Goal: Task Accomplishment & Management: Use online tool/utility

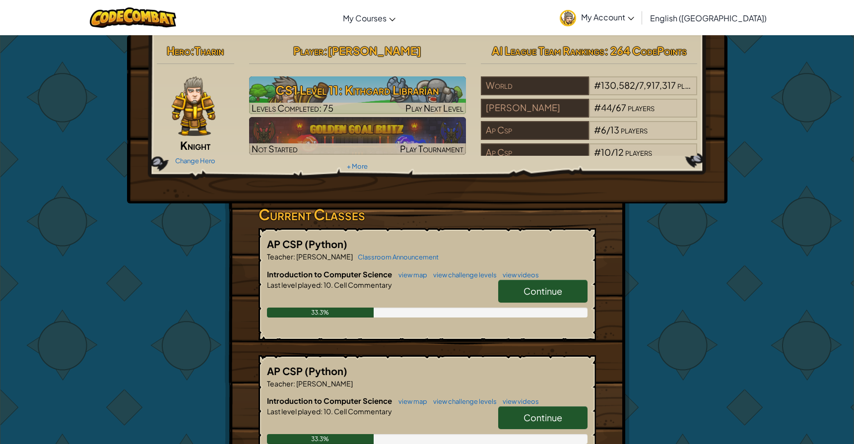
click at [536, 290] on span "Continue" at bounding box center [542, 290] width 39 height 11
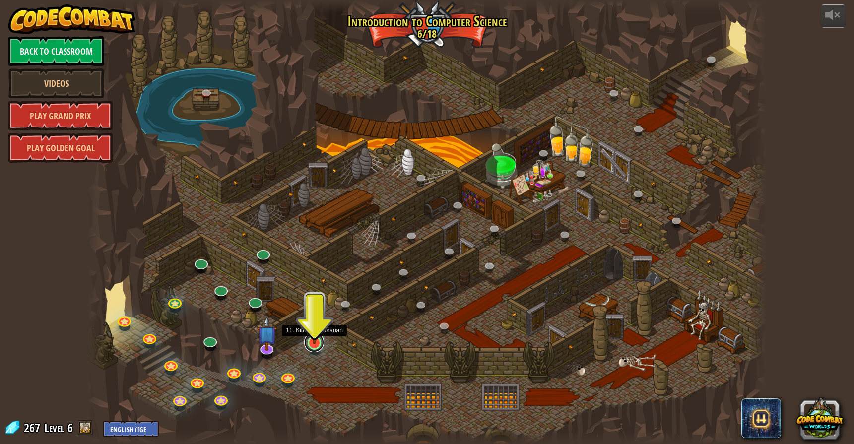
click at [313, 344] on link at bounding box center [314, 342] width 20 height 20
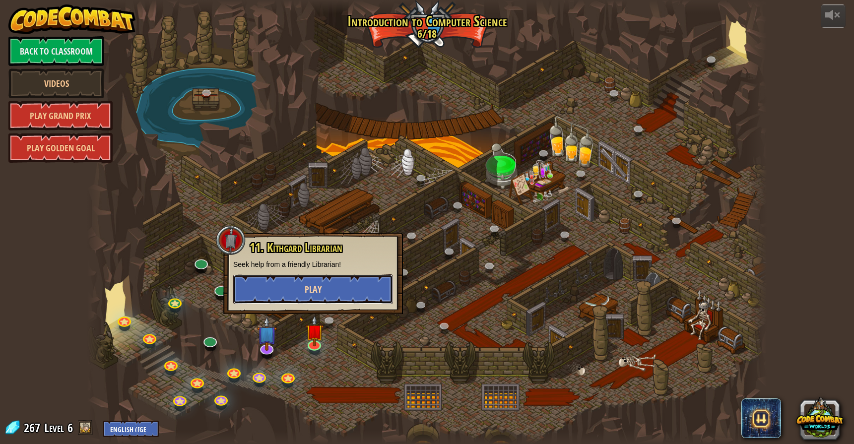
click at [323, 291] on button "Play" at bounding box center [313, 289] width 160 height 30
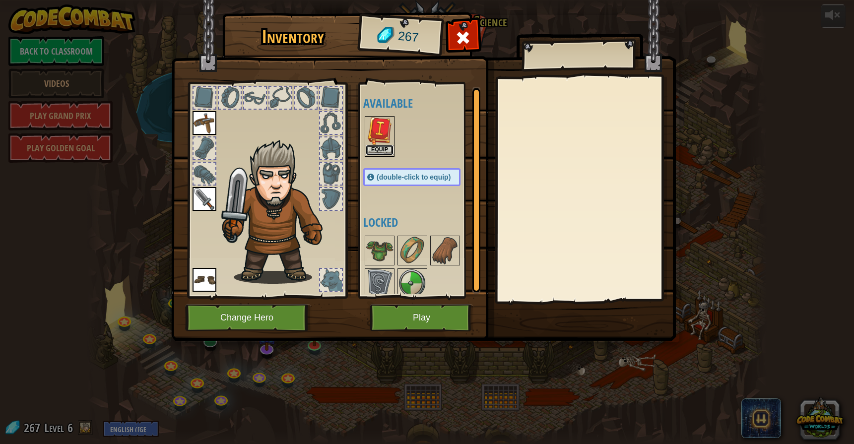
click at [380, 146] on button "Equip" at bounding box center [380, 150] width 28 height 10
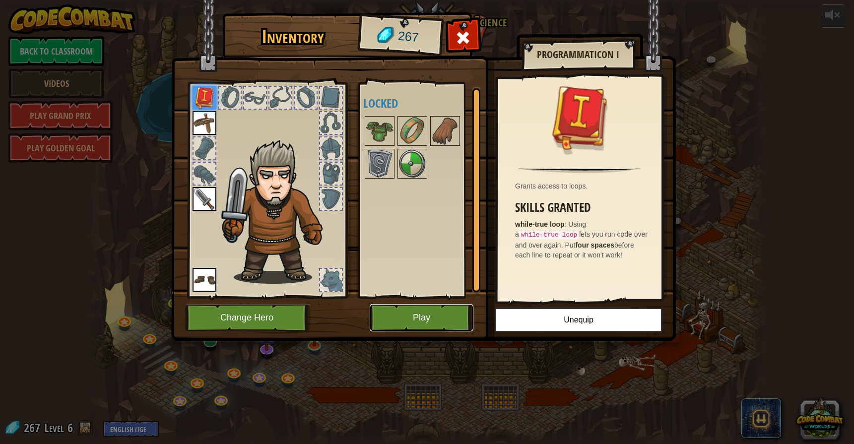
click at [416, 329] on button "Play" at bounding box center [422, 317] width 104 height 27
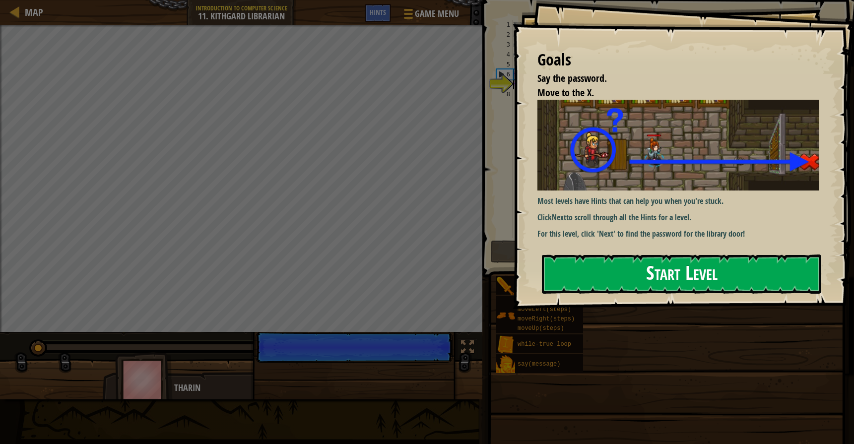
click at [604, 277] on button "Start Level" at bounding box center [681, 274] width 279 height 39
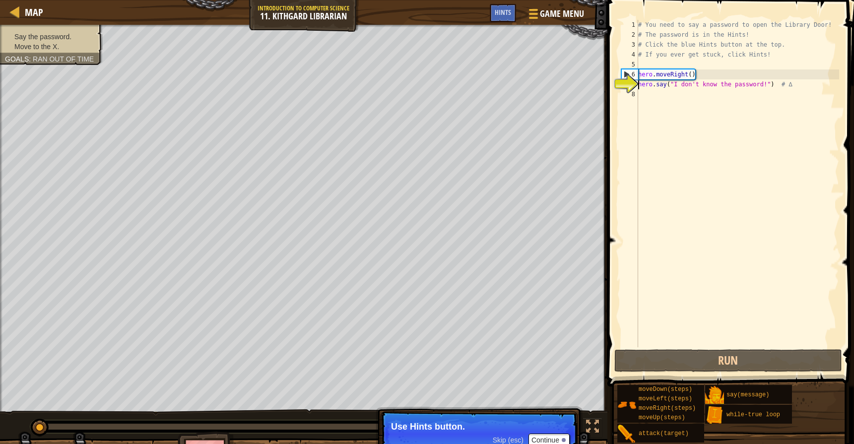
click at [688, 97] on div "# You need to say a password to open the Library Door! # The password is in the…" at bounding box center [737, 193] width 203 height 347
click at [557, 439] on button "Continue" at bounding box center [548, 440] width 41 height 13
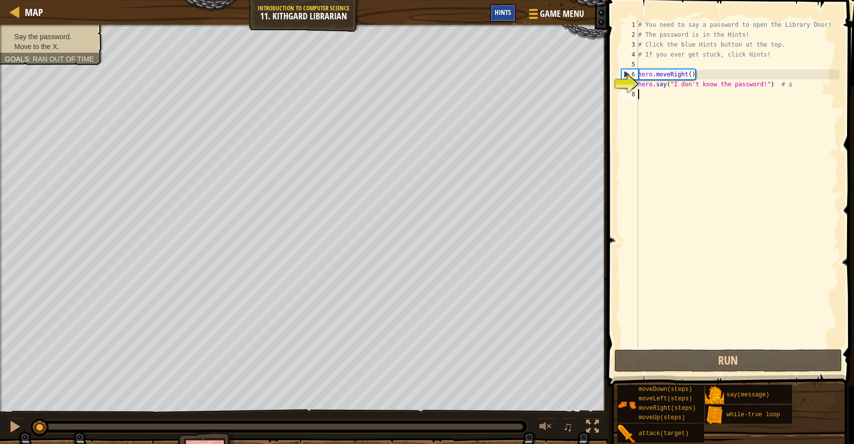
click at [500, 12] on span "Hints" at bounding box center [503, 11] width 16 height 9
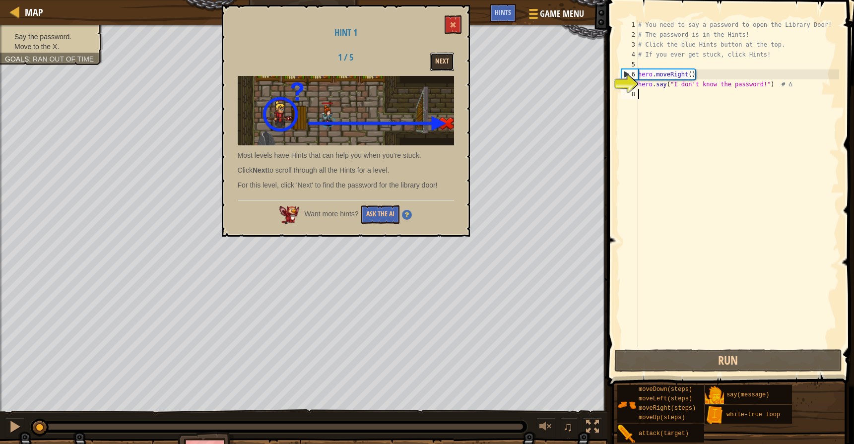
click at [442, 60] on button "Next" at bounding box center [442, 62] width 24 height 18
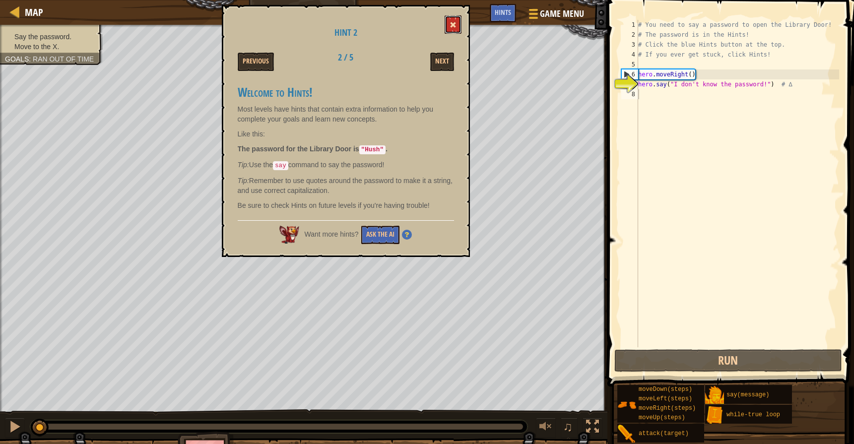
click at [452, 22] on span at bounding box center [453, 24] width 7 height 7
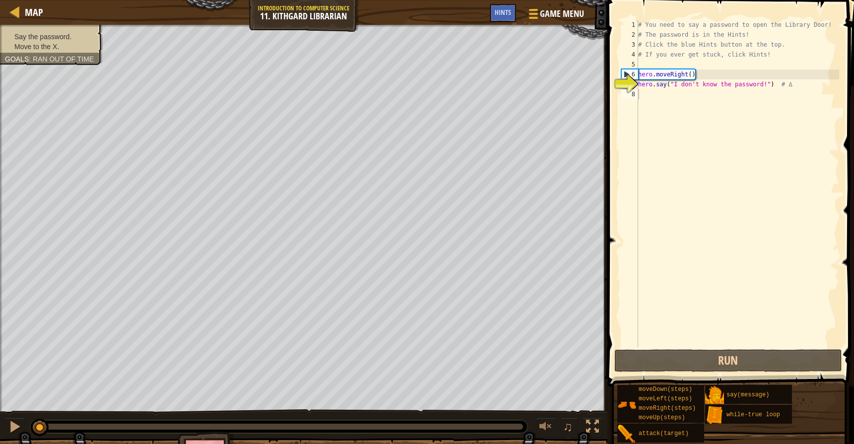
click at [722, 79] on div "# You need to say a password to open the Library Door! # The password is in the…" at bounding box center [737, 193] width 203 height 347
click at [719, 85] on div "# You need to say a password to open the Library Door! # The password is in the…" at bounding box center [737, 193] width 203 height 347
drag, startPoint x: 770, startPoint y: 86, endPoint x: 672, endPoint y: 83, distance: 97.8
click at [672, 83] on div "# You need to say a password to open the Library Door! # The password is in the…" at bounding box center [737, 193] width 203 height 347
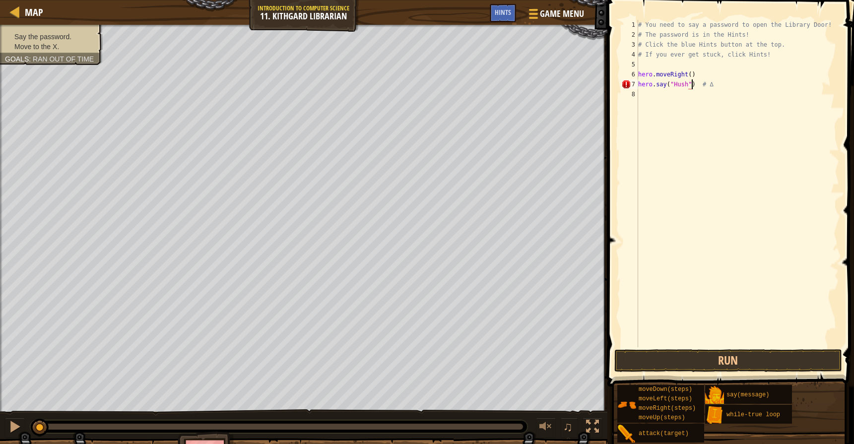
scroll to position [4, 4]
click at [718, 85] on div "# You need to say a password to open the Library Door! # The password is in the…" at bounding box center [737, 193] width 203 height 347
type textarea "hero.say("Hush")"
click at [691, 98] on div "# You need to say a password to open the Library Door! # The password is in the…" at bounding box center [737, 193] width 203 height 347
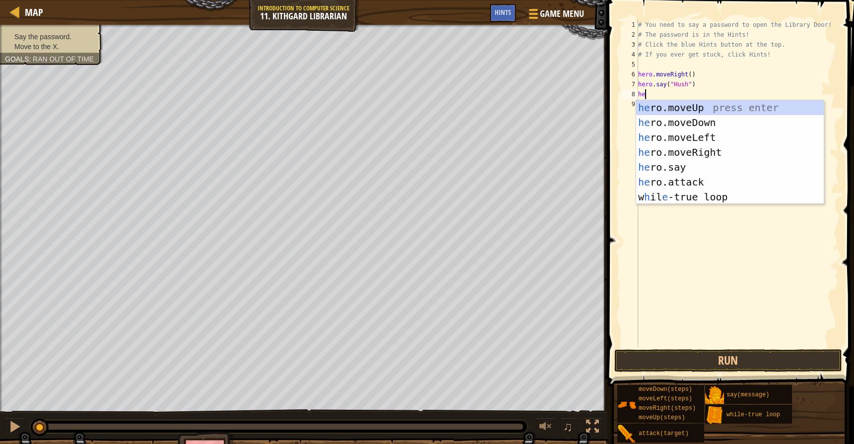
scroll to position [4, 0]
type textarea "hero"
click at [715, 152] on div "hero .moveUp press enter hero .moveDown press enter hero .moveLeft press enter …" at bounding box center [730, 167] width 188 height 134
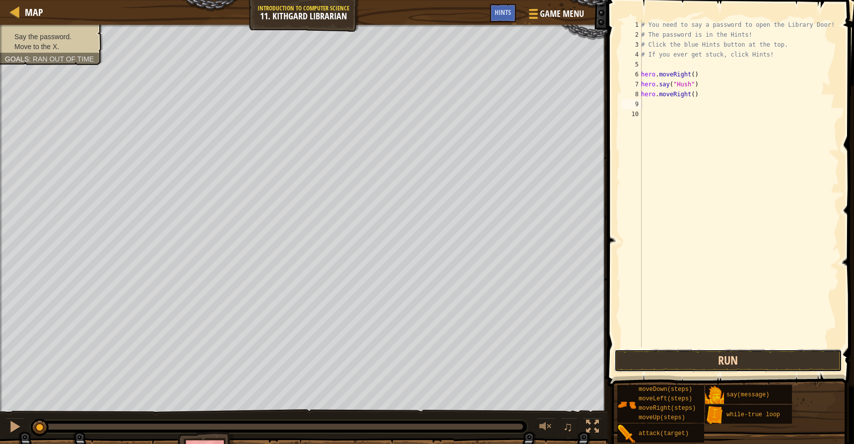
click at [675, 358] on button "Run" at bounding box center [728, 360] width 228 height 23
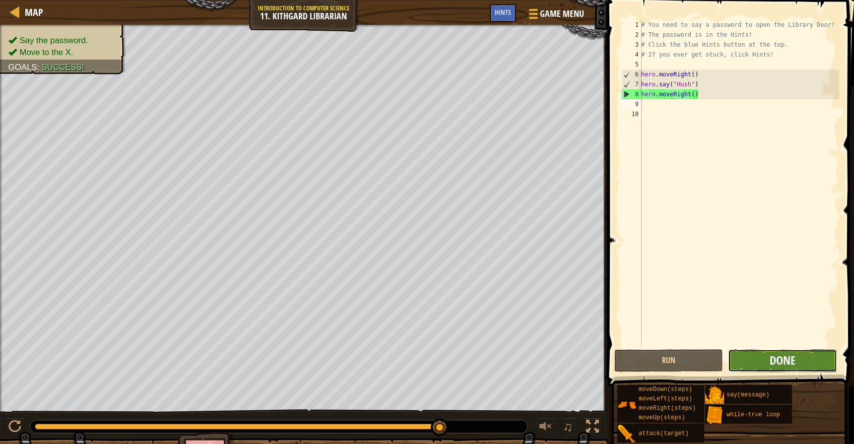
click at [793, 357] on span "Done" at bounding box center [783, 360] width 26 height 16
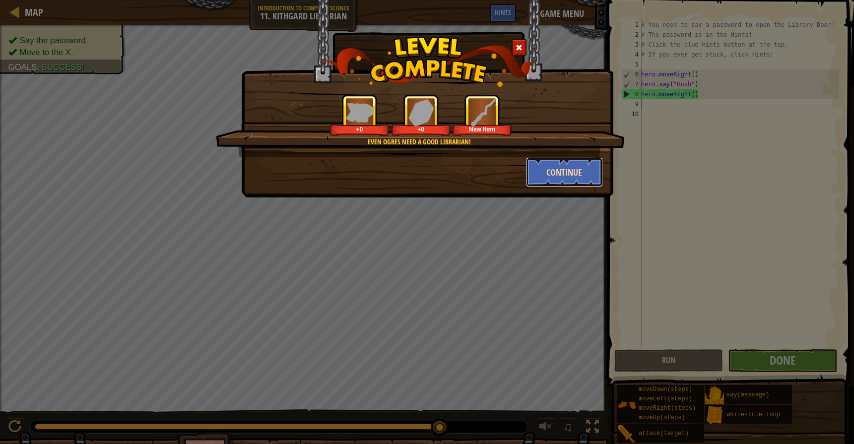
click at [576, 174] on button "Continue" at bounding box center [564, 172] width 77 height 30
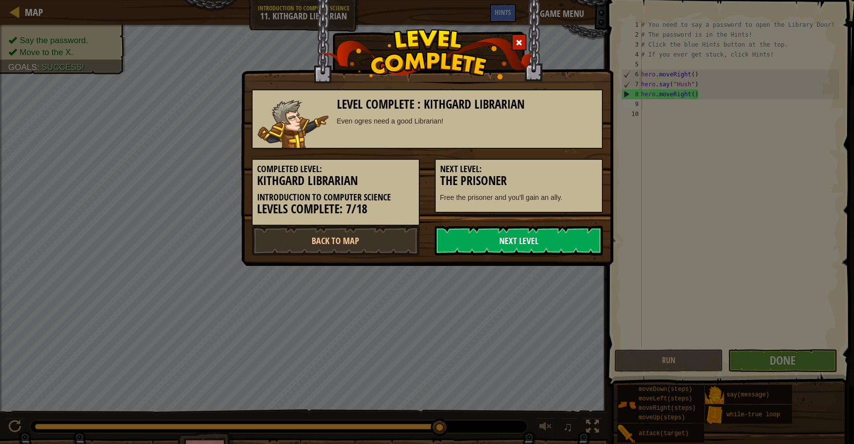
click at [530, 236] on link "Next Level" at bounding box center [519, 241] width 168 height 30
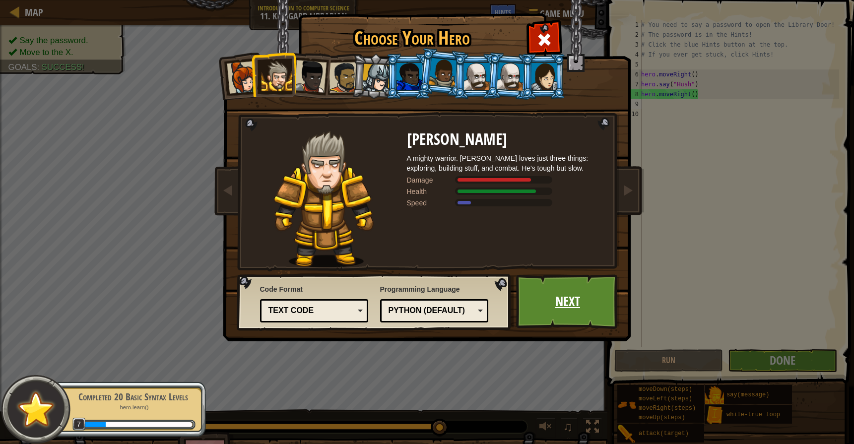
click at [606, 306] on link "Next" at bounding box center [568, 301] width 104 height 55
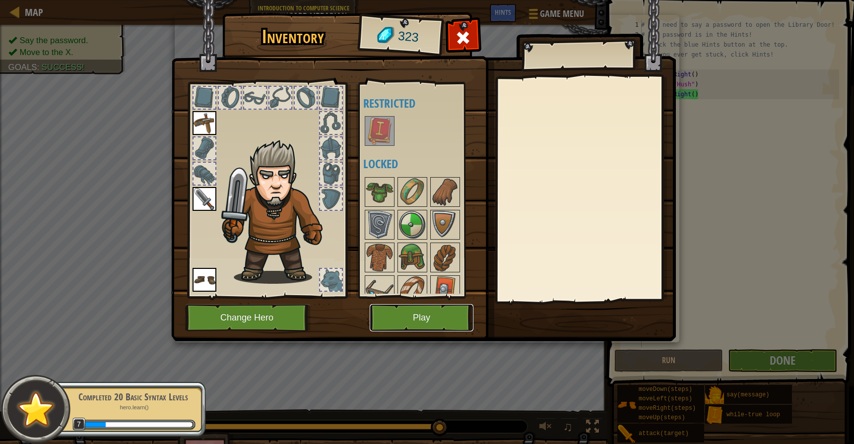
click at [422, 322] on button "Play" at bounding box center [422, 317] width 104 height 27
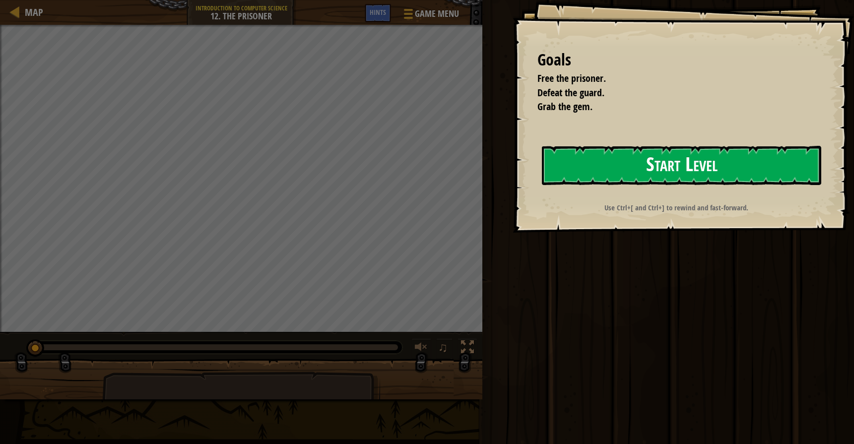
click at [594, 168] on button "Start Level" at bounding box center [681, 165] width 279 height 39
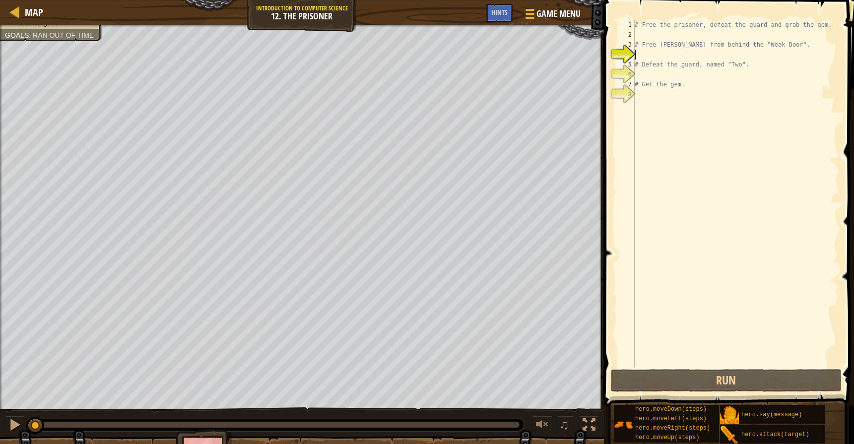
click at [664, 54] on div "# Free the prisoner, defeat the guard and grab the gem. # Free [PERSON_NAME] fr…" at bounding box center [736, 203] width 206 height 367
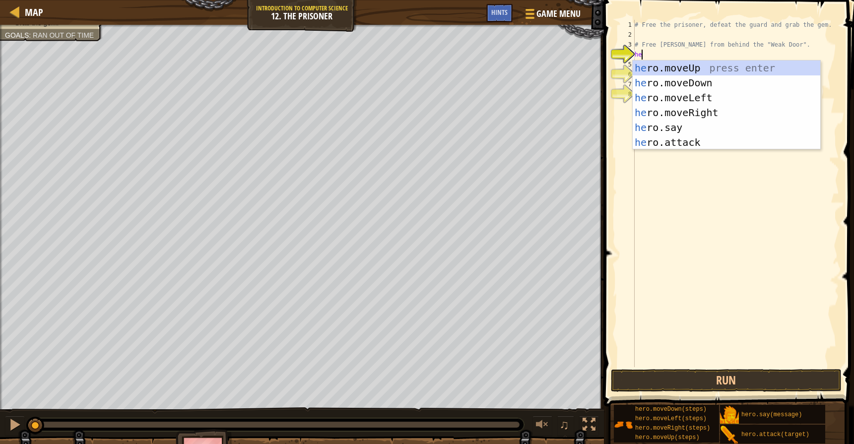
type textarea "hero"
click at [659, 107] on div "hero .moveUp press enter hero .moveDown press enter hero .moveLeft press enter …" at bounding box center [727, 120] width 188 height 119
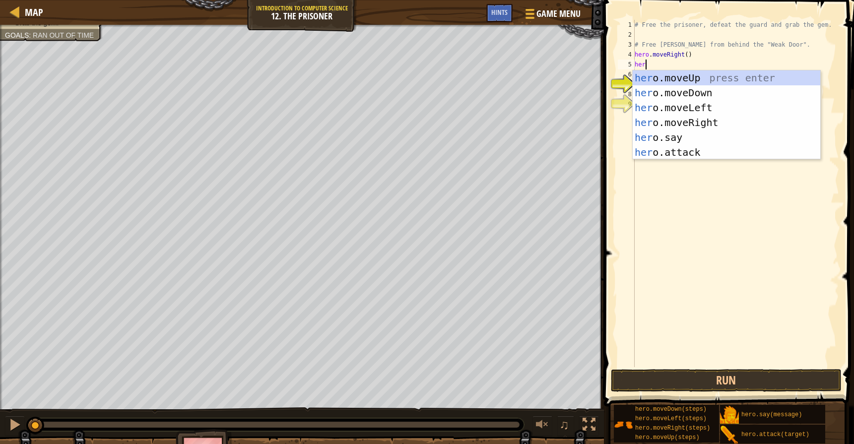
type textarea "hero"
click at [681, 97] on div "hero .moveUp press enter hero .moveDown press enter hero .moveLeft press enter …" at bounding box center [727, 129] width 188 height 119
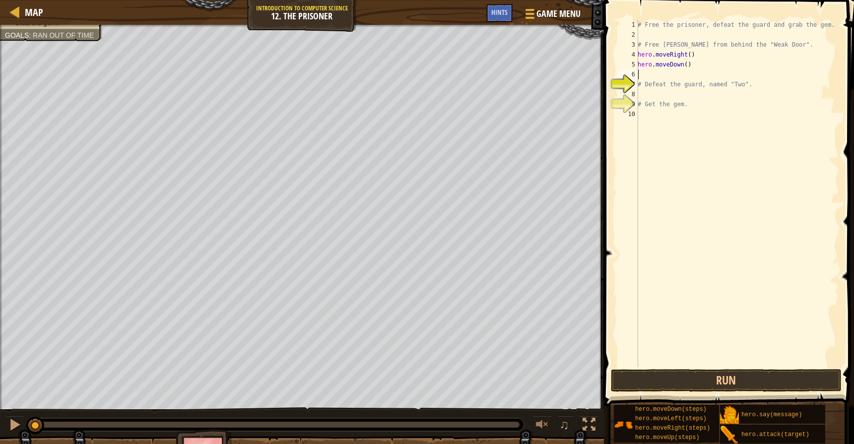
scroll to position [4, 0]
click at [720, 369] on button "Run" at bounding box center [726, 380] width 231 height 23
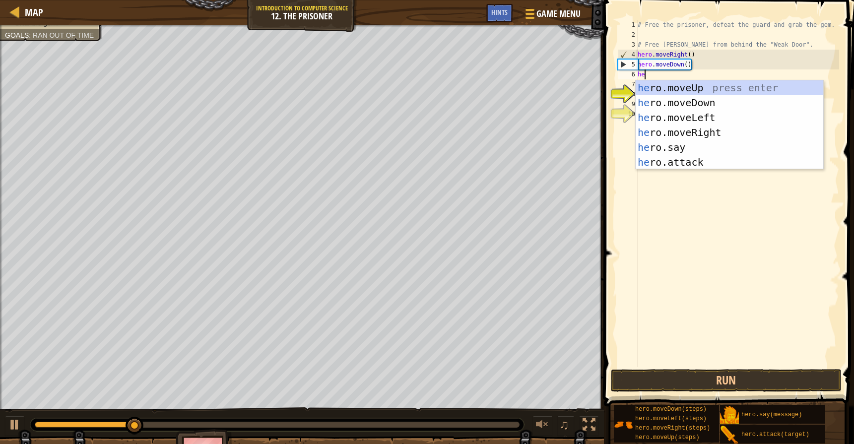
scroll to position [4, 0]
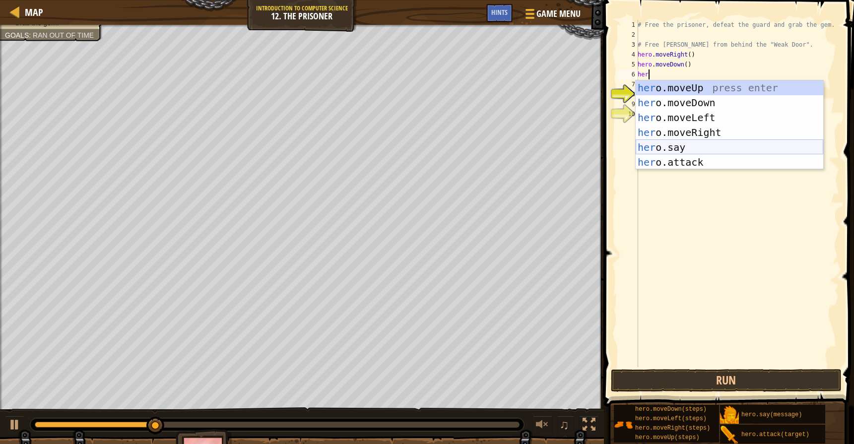
click at [697, 152] on div "her o.moveUp press enter her o.moveDown press enter her o.moveLeft press enter …" at bounding box center [730, 139] width 188 height 119
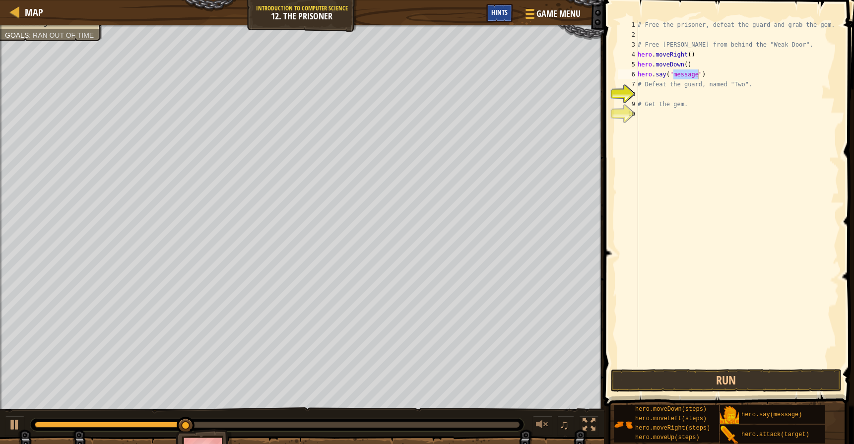
click at [500, 11] on span "Hints" at bounding box center [499, 11] width 16 height 9
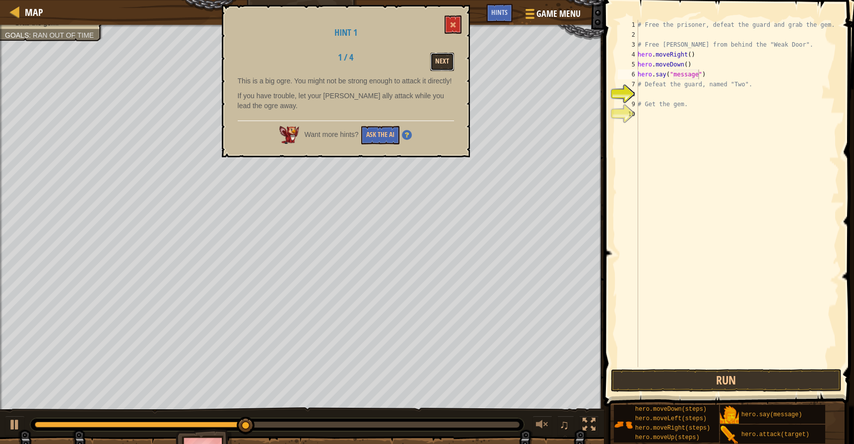
click at [446, 55] on button "Next" at bounding box center [442, 62] width 24 height 18
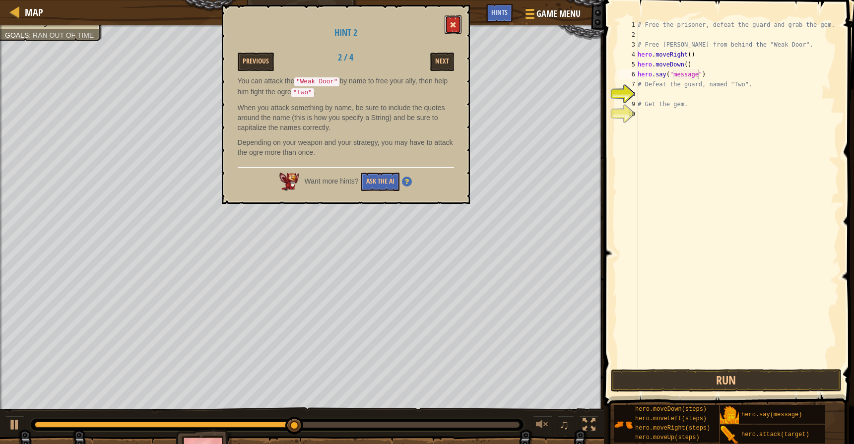
click at [451, 23] on span at bounding box center [453, 24] width 7 height 7
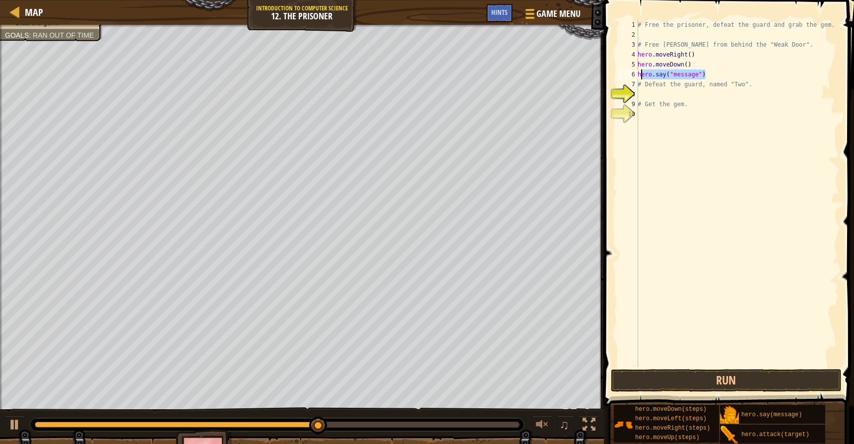
drag, startPoint x: 728, startPoint y: 70, endPoint x: 641, endPoint y: 70, distance: 87.8
click at [641, 70] on div "# Free the prisoner, defeat the guard and grab the gem. # Free [PERSON_NAME] fr…" at bounding box center [737, 203] width 203 height 367
type textarea "h"
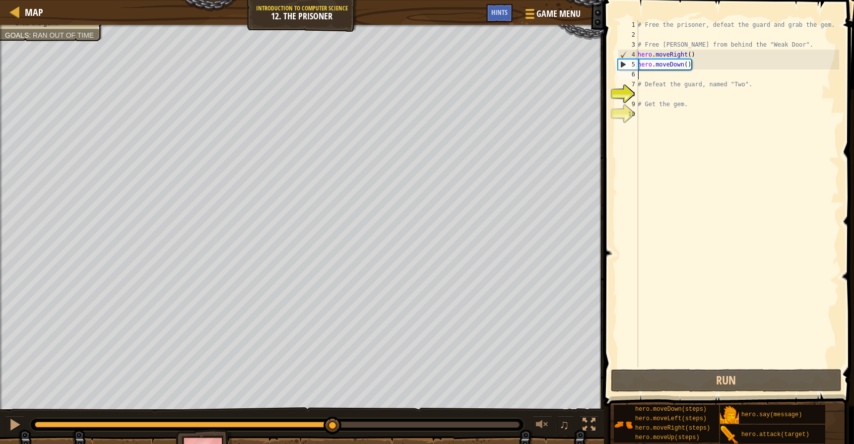
click at [699, 56] on div "# Free the prisoner, defeat the guard and grab the gem. # Free [PERSON_NAME] fr…" at bounding box center [737, 203] width 203 height 367
type textarea "hero.moveRight()"
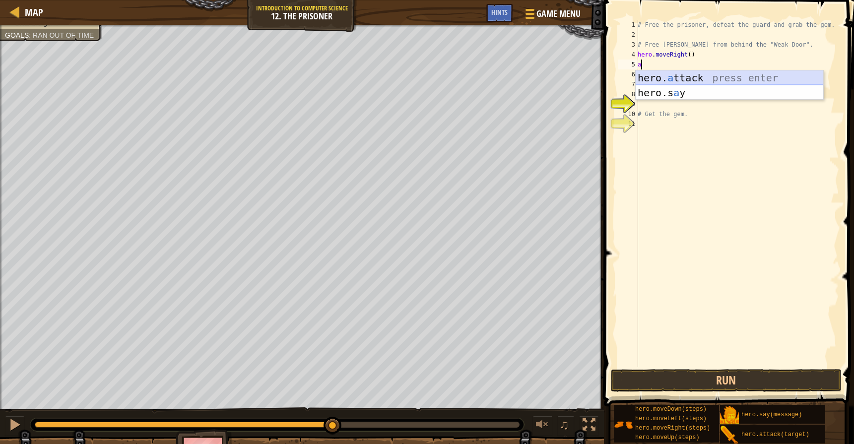
click at [687, 75] on div "hero. a ttack press enter hero.s a y press enter" at bounding box center [730, 100] width 188 height 60
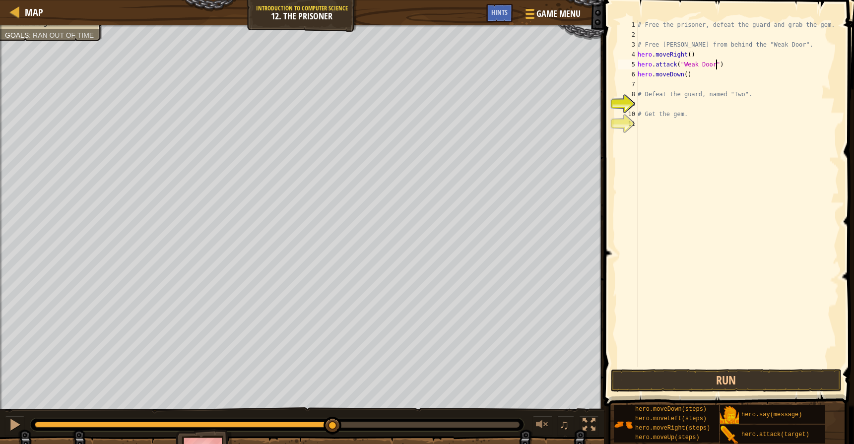
scroll to position [4, 6]
click at [702, 77] on div "# Free the prisoner, defeat the guard and grab the gem. # Free [PERSON_NAME] fr…" at bounding box center [737, 203] width 203 height 367
click at [753, 63] on div "# Free the prisoner, defeat the guard and grab the gem. # Free [PERSON_NAME] fr…" at bounding box center [737, 203] width 203 height 367
click at [710, 72] on div "# Free the prisoner, defeat the guard and grab the gem. # Free [PERSON_NAME] fr…" at bounding box center [737, 203] width 203 height 367
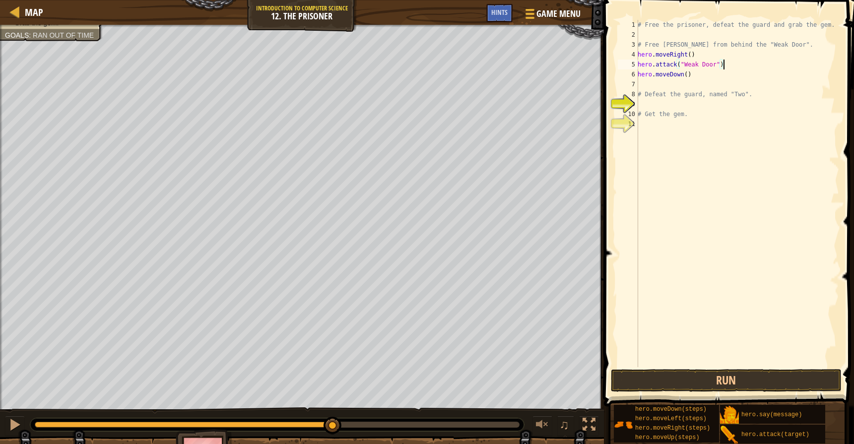
type textarea "hero.moveDown()"
drag, startPoint x: 710, startPoint y: 72, endPoint x: 633, endPoint y: 72, distance: 77.4
click at [633, 72] on div "hero.moveDown() 1 2 3 4 5 6 7 8 9 10 11 # Free the prisoner, defeat the guard a…" at bounding box center [727, 193] width 223 height 347
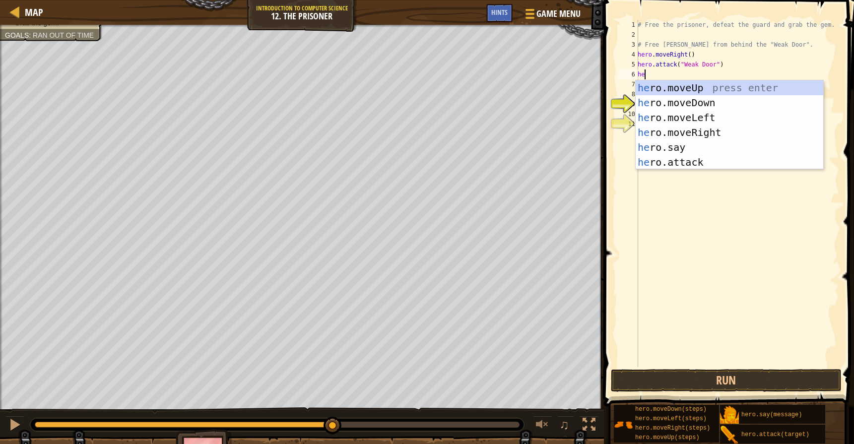
type textarea "her"
click at [661, 133] on div "her o.moveUp press enter her o.moveDown press enter her o.moveLeft press enter …" at bounding box center [730, 139] width 188 height 119
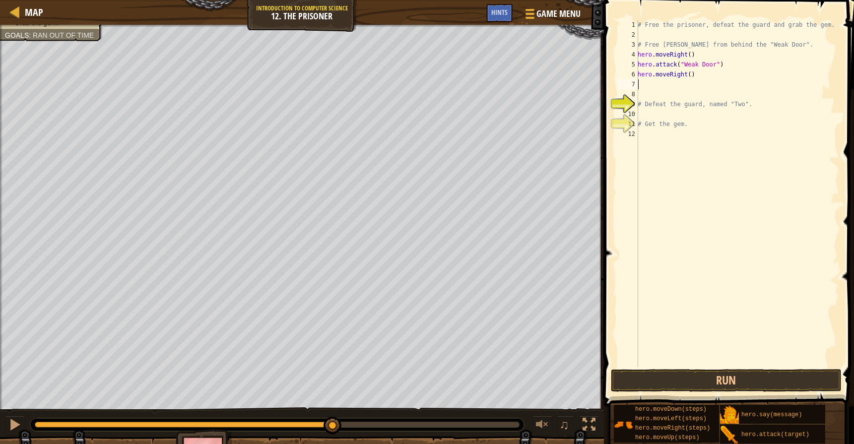
scroll to position [4, 0]
click at [692, 75] on div "# Free the prisoner, defeat the guard and grab the gem. # Free [PERSON_NAME] fr…" at bounding box center [737, 203] width 203 height 367
type textarea "hero.moveRight(3)"
click at [653, 88] on div "# Free the prisoner, defeat the guard and grab the gem. # Free [PERSON_NAME] fr…" at bounding box center [737, 203] width 203 height 367
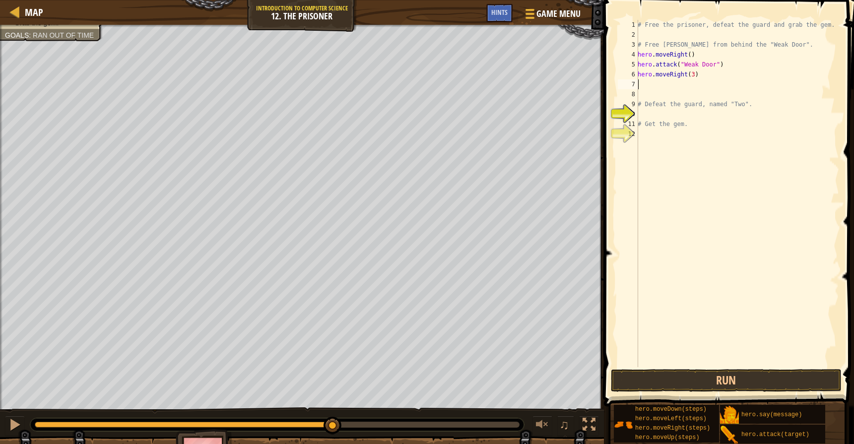
scroll to position [4, 0]
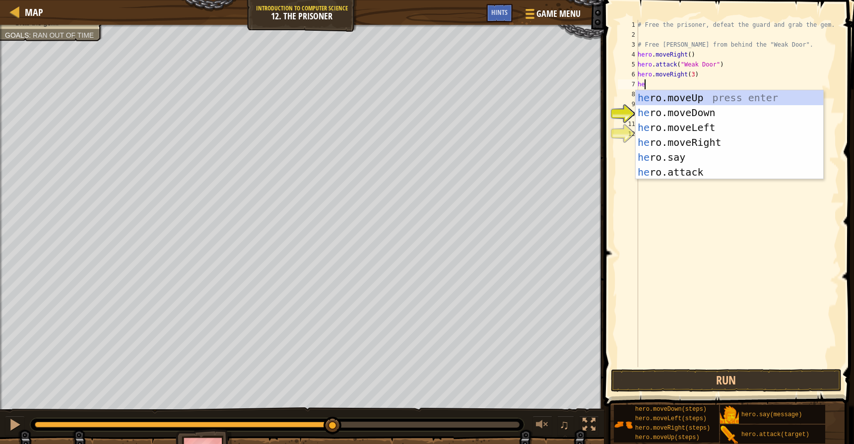
type textarea "hero"
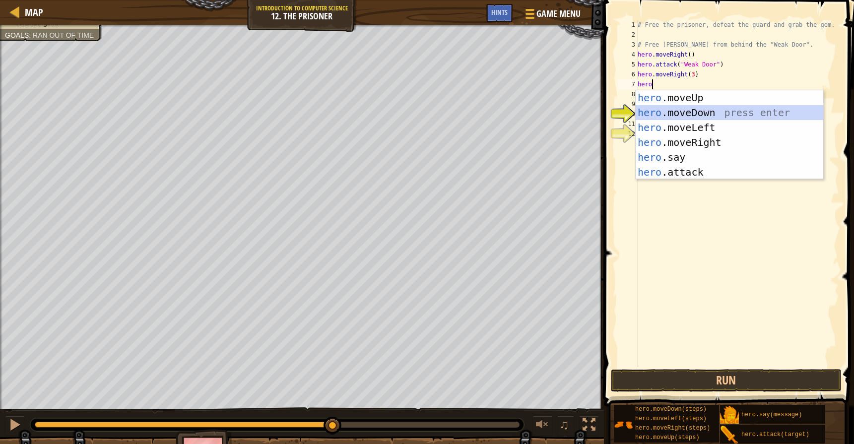
click at [647, 115] on div "hero .moveUp press enter hero .moveDown press enter hero .moveLeft press enter …" at bounding box center [730, 149] width 188 height 119
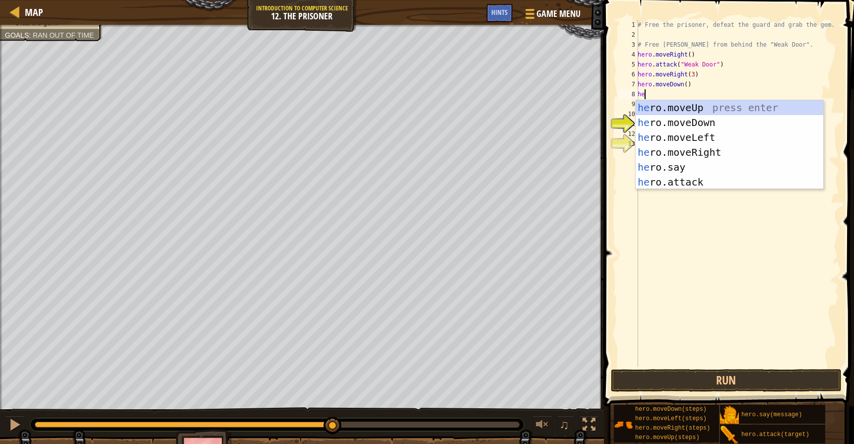
type textarea "hero"
click at [674, 135] on div "hero .moveUp press enter hero .moveDown press enter hero .moveLeft press enter …" at bounding box center [730, 159] width 188 height 119
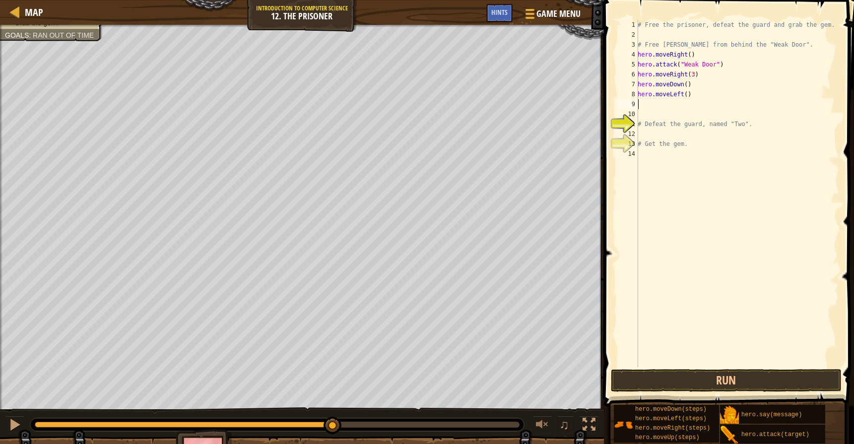
scroll to position [4, 0]
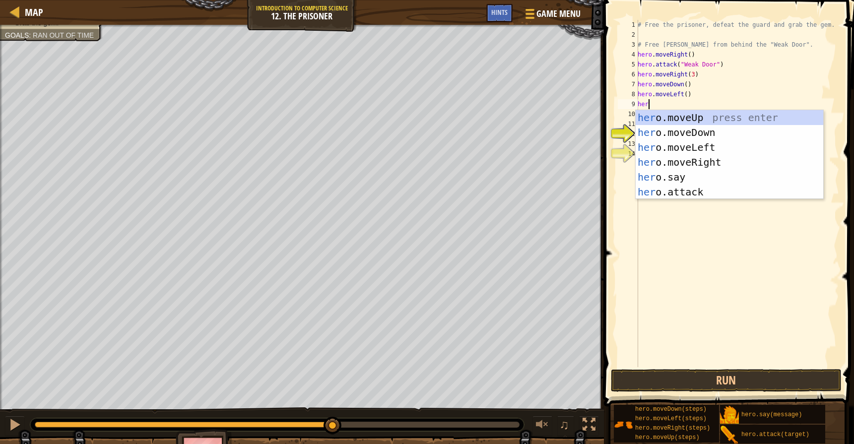
type textarea "hero"
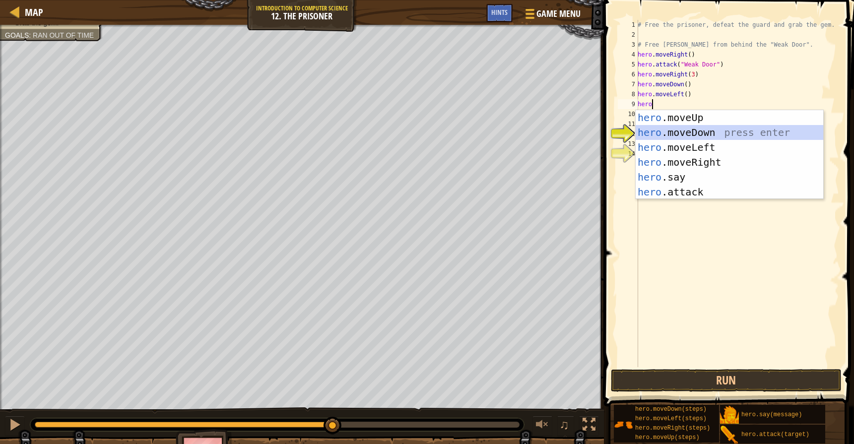
click at [681, 130] on div "hero .moveUp press enter hero .moveDown press enter hero .moveLeft press enter …" at bounding box center [730, 169] width 188 height 119
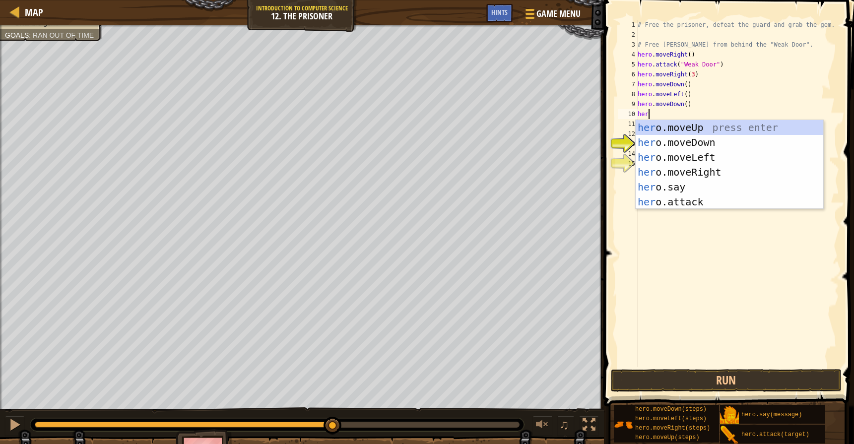
type textarea "hero"
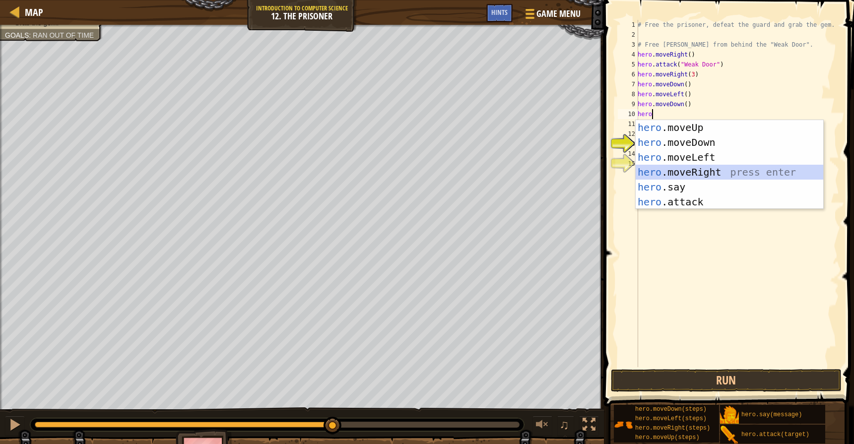
click at [680, 176] on div "hero .moveUp press enter hero .moveDown press enter hero .moveLeft press enter …" at bounding box center [730, 179] width 188 height 119
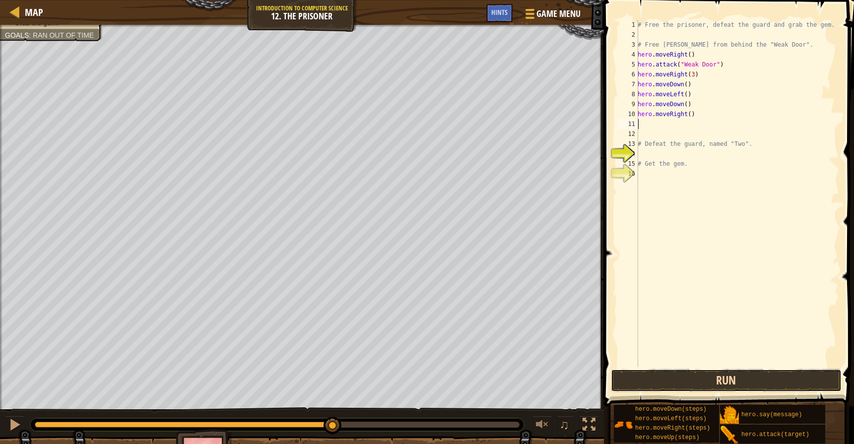
click at [686, 384] on button "Run" at bounding box center [726, 380] width 231 height 23
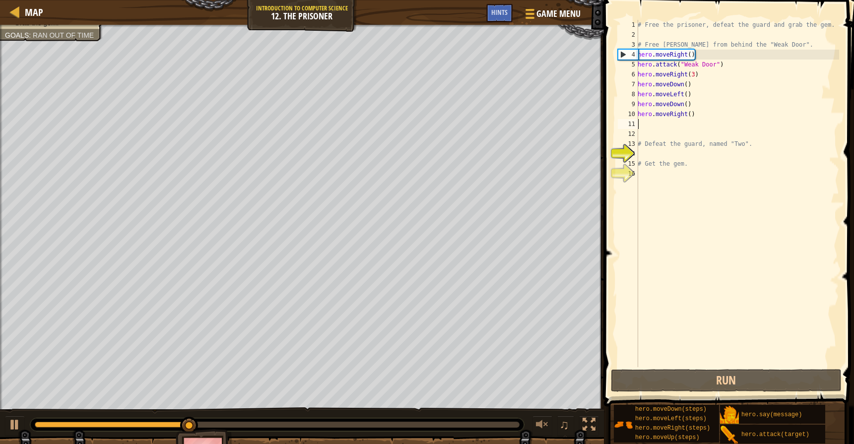
click at [701, 82] on div "# Free the prisoner, defeat the guard and grab the gem. # Free [PERSON_NAME] fr…" at bounding box center [737, 203] width 203 height 367
click at [706, 74] on div "# Free the prisoner, defeat the guard and grab the gem. # Free [PERSON_NAME] fr…" at bounding box center [737, 203] width 203 height 367
type textarea "hero.moveRight(3)"
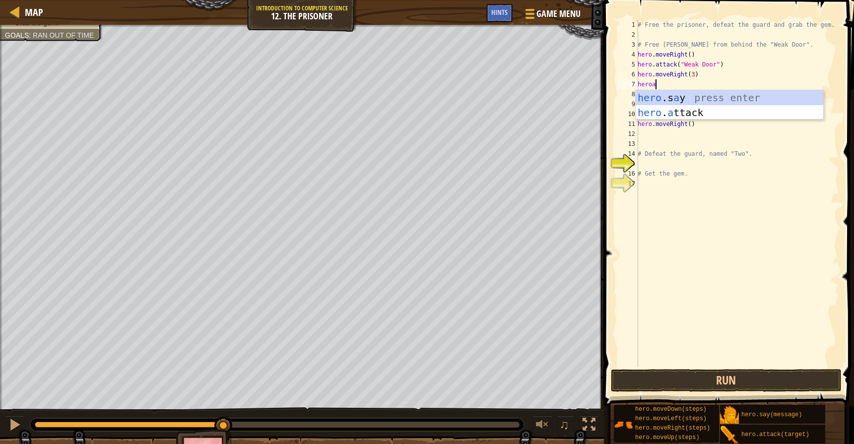
scroll to position [4, 1]
click at [690, 109] on div "hero .s a y press enter hero . a ttack press enter" at bounding box center [730, 120] width 188 height 60
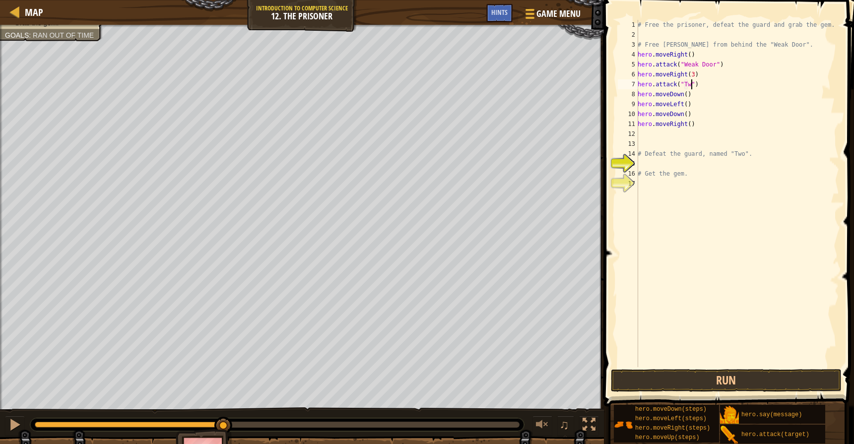
scroll to position [4, 4]
type textarea "hero.attack("Two")"
click at [737, 379] on button "Run" at bounding box center [726, 380] width 231 height 23
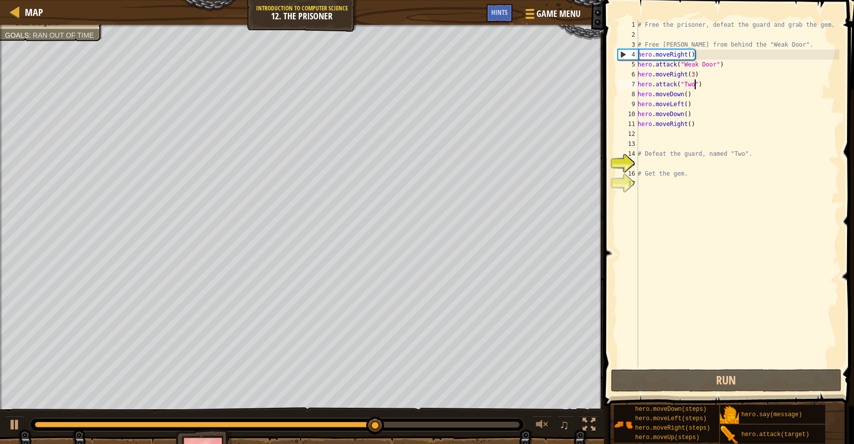
click at [694, 139] on div "# Free the prisoner, defeat the guard and grab the gem. # Free [PERSON_NAME] fr…" at bounding box center [737, 203] width 203 height 367
click at [694, 134] on div "# Free the prisoner, defeat the guard and grab the gem. # Free [PERSON_NAME] fr…" at bounding box center [737, 203] width 203 height 367
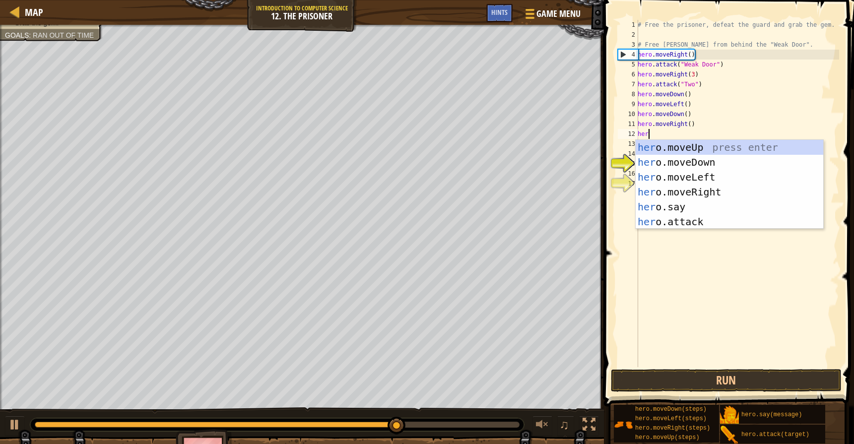
scroll to position [4, 0]
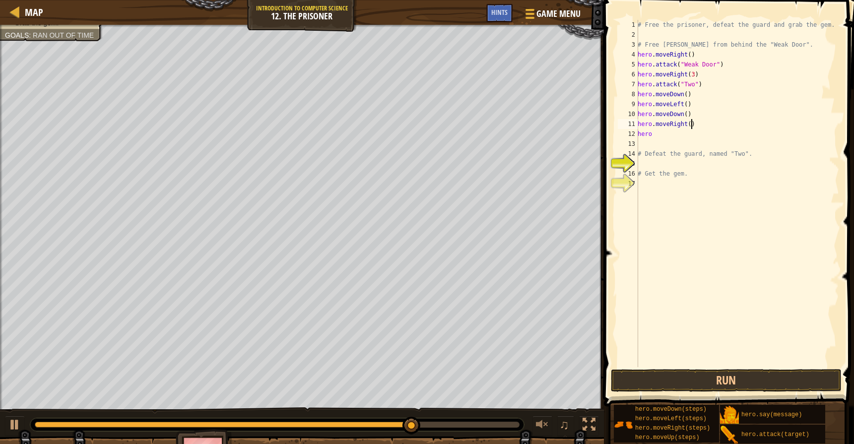
click at [690, 125] on div "# Free the prisoner, defeat the guard and grab the gem. # Free [PERSON_NAME] fr…" at bounding box center [737, 203] width 203 height 367
type textarea "hero.moveRight(2)"
click at [654, 383] on button "Run" at bounding box center [726, 380] width 231 height 23
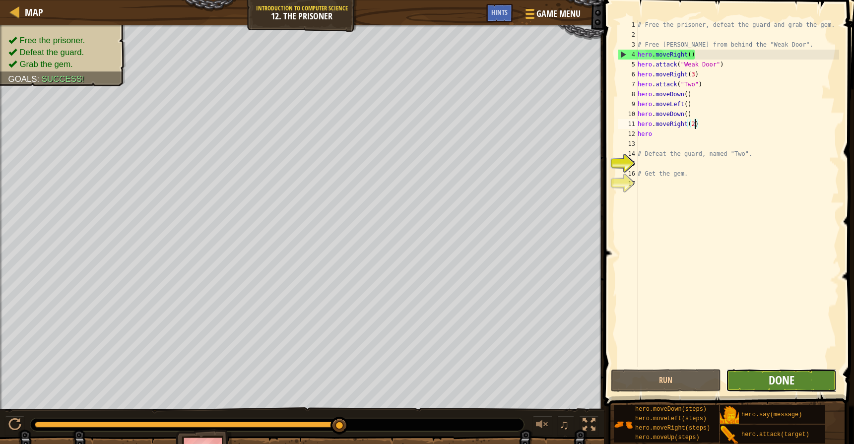
click at [770, 386] on span "Done" at bounding box center [782, 380] width 26 height 16
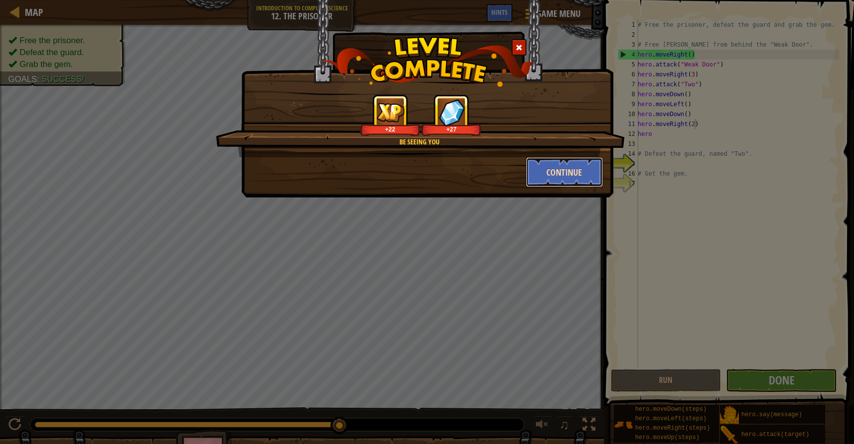
click at [577, 169] on button "Continue" at bounding box center [564, 172] width 77 height 30
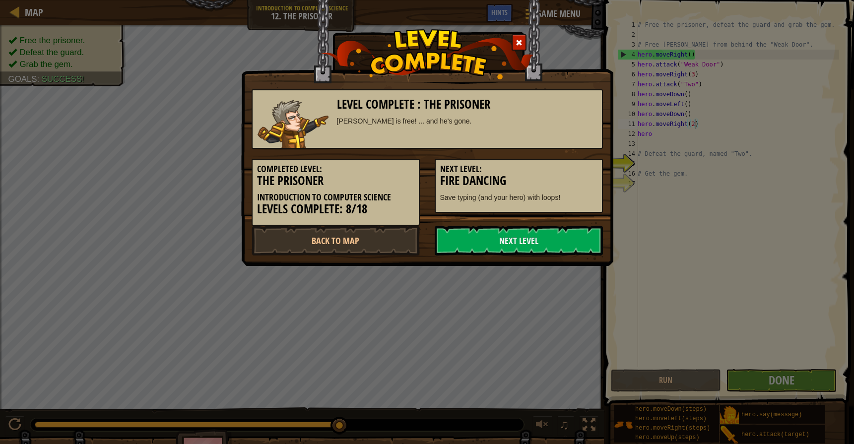
click at [501, 224] on div "Completed Level: The Prisoner Introduction to Computer Science Levels Complete:…" at bounding box center [427, 187] width 366 height 77
click at [495, 238] on link "Next Level" at bounding box center [519, 241] width 168 height 30
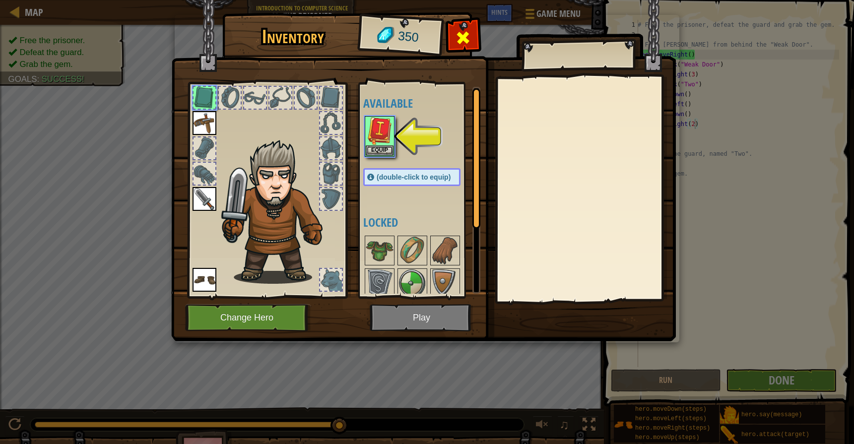
click at [471, 36] on div at bounding box center [463, 40] width 31 height 31
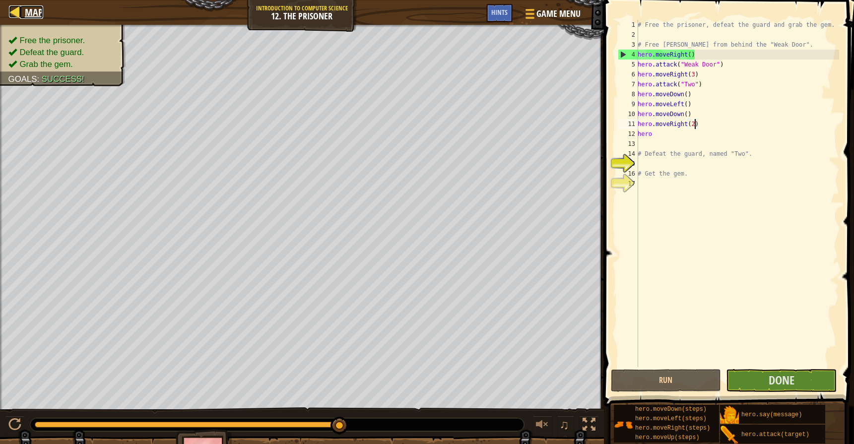
click at [19, 7] on div at bounding box center [15, 11] width 12 height 12
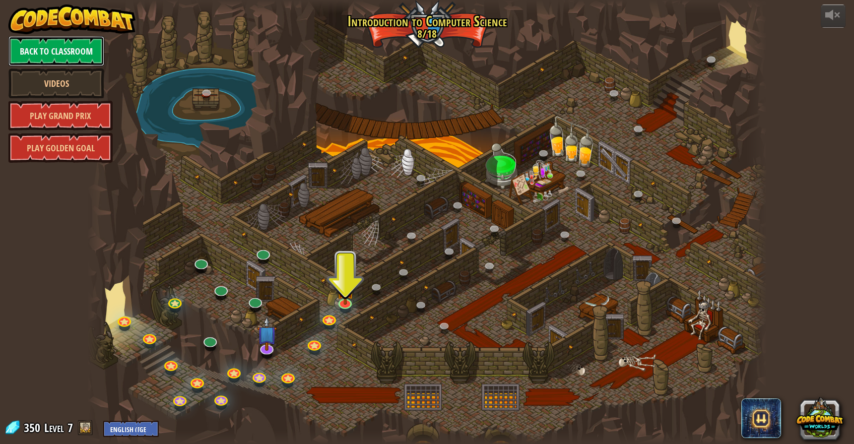
click at [42, 48] on link "Back to Classroom" at bounding box center [56, 51] width 96 height 30
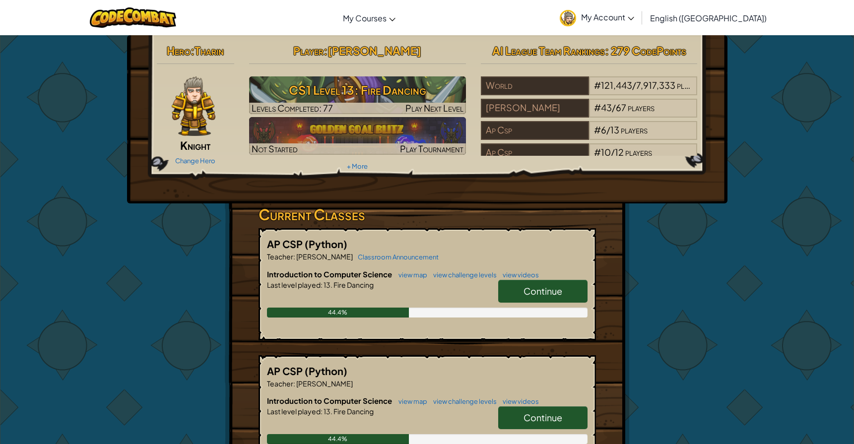
click at [520, 296] on link "Continue" at bounding box center [542, 291] width 89 height 23
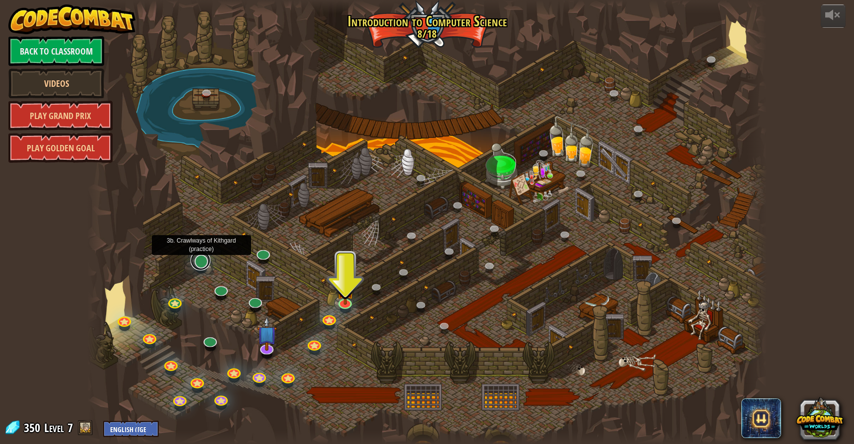
click at [198, 265] on link at bounding box center [201, 261] width 20 height 20
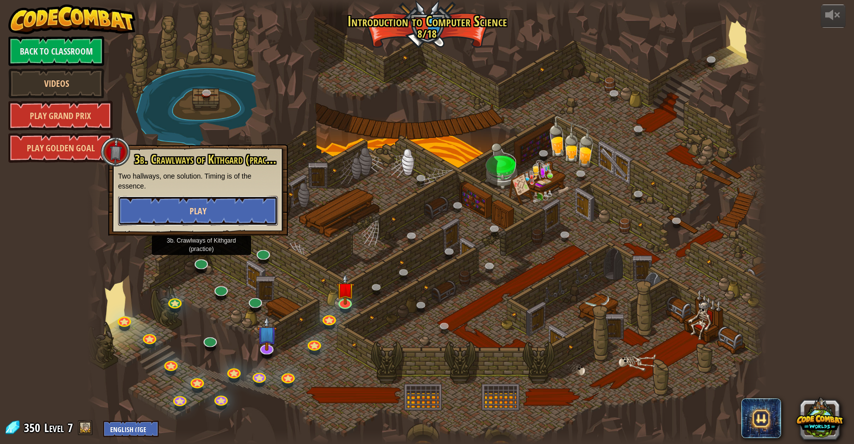
click at [217, 213] on button "Play" at bounding box center [198, 211] width 160 height 30
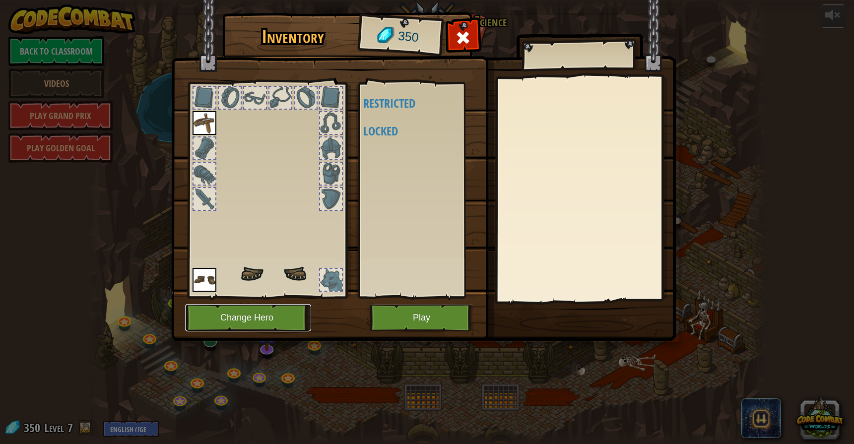
click at [268, 316] on button "Change Hero" at bounding box center [248, 317] width 126 height 27
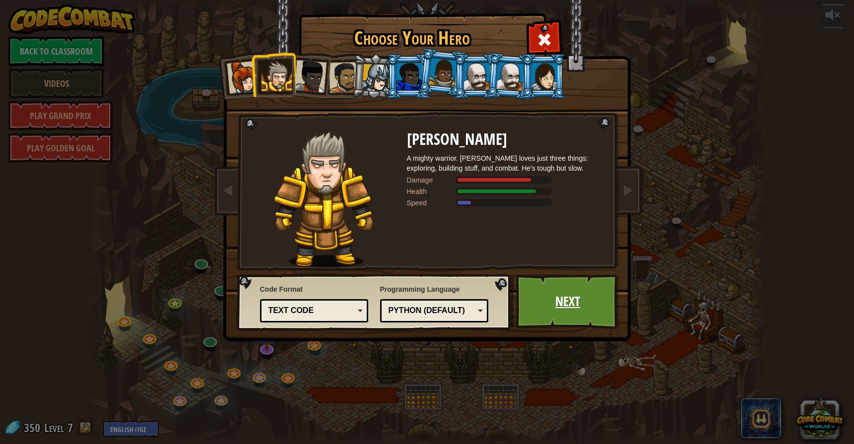
click at [575, 305] on link "Next" at bounding box center [568, 301] width 104 height 55
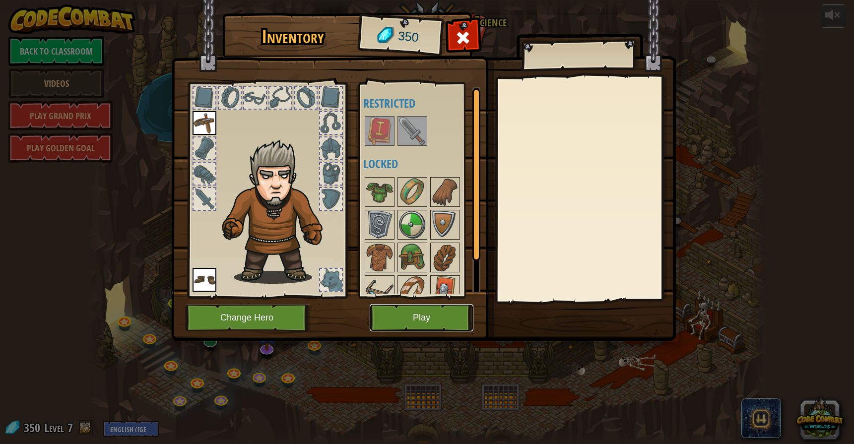
click at [424, 319] on button "Play" at bounding box center [422, 317] width 104 height 27
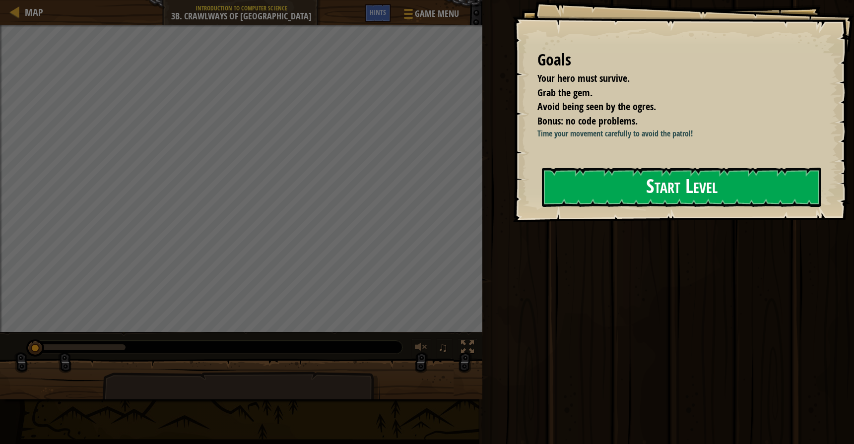
click at [597, 171] on button "Start Level" at bounding box center [681, 187] width 279 height 39
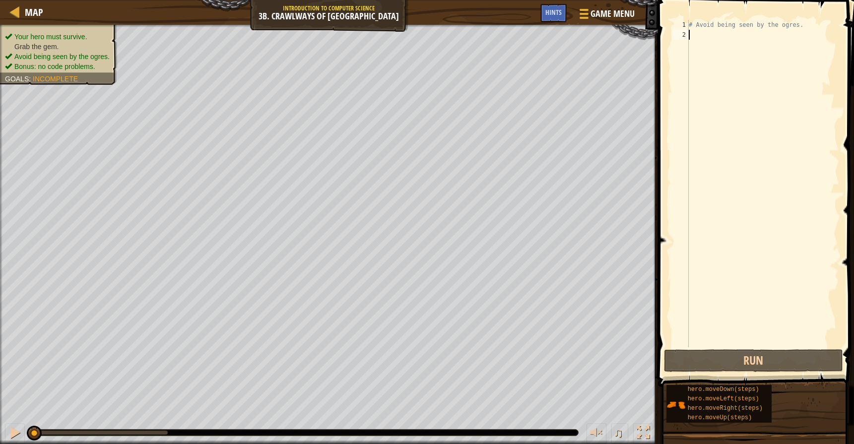
scroll to position [4, 0]
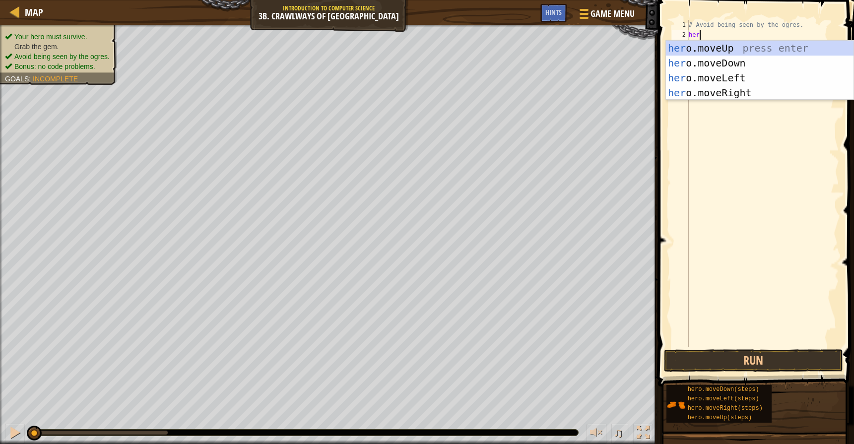
type textarea "hero"
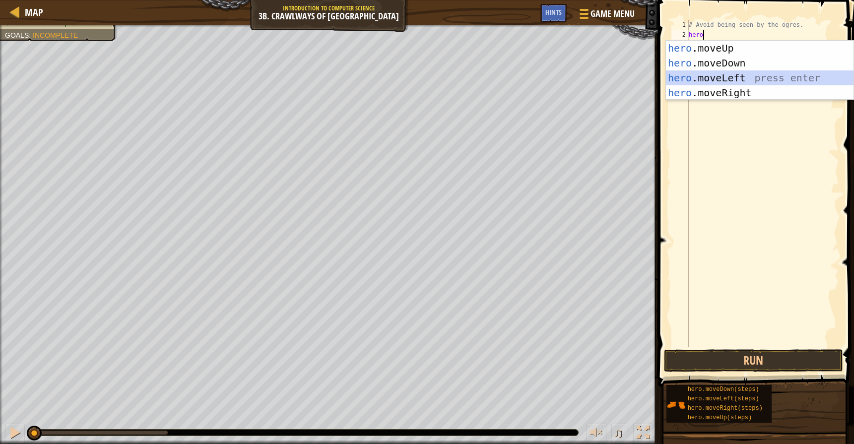
click at [733, 73] on div "hero .moveUp press enter hero .moveDown press enter hero .moveLeft press enter …" at bounding box center [760, 85] width 188 height 89
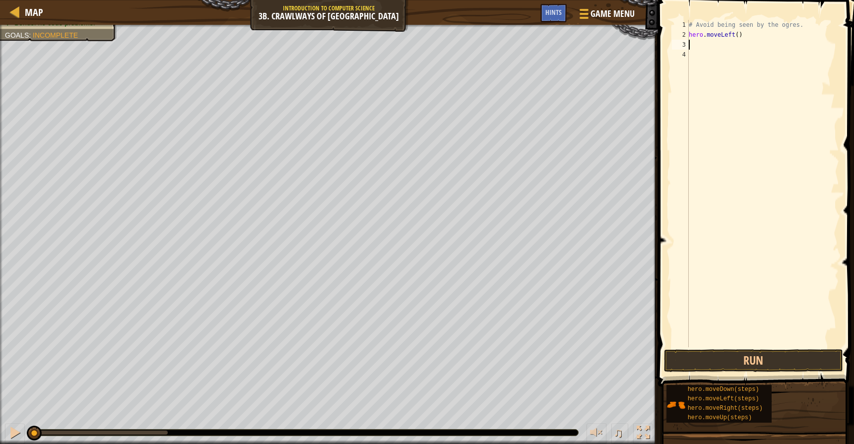
click at [739, 36] on div "# Avoid being seen by the ogres. hero . moveLeft ( )" at bounding box center [763, 193] width 152 height 347
click at [731, 36] on div "# Avoid being seen by the ogres. hero . moveLeft ( )" at bounding box center [763, 193] width 152 height 347
click at [726, 54] on div "hero. move R ight press enter" at bounding box center [760, 63] width 188 height 45
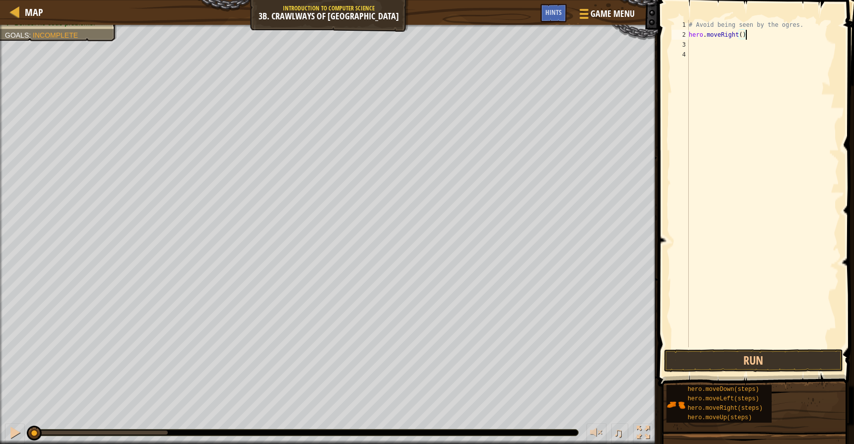
click at [741, 32] on div "# Avoid being seen by the ogres. hero . moveRight ( )" at bounding box center [763, 193] width 152 height 347
type textarea "hero.moveRight(2)"
click at [753, 361] on button "Run" at bounding box center [753, 360] width 179 height 23
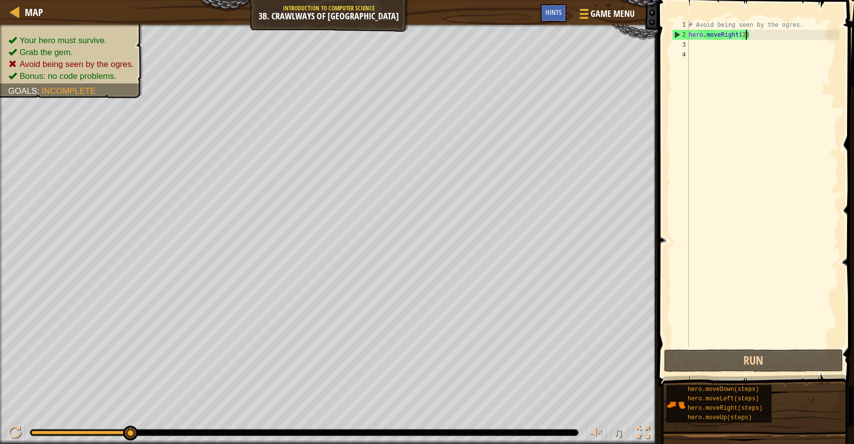
click at [701, 50] on div "# Avoid being seen by the ogres. hero . moveRight ( 2 )" at bounding box center [763, 193] width 152 height 347
click at [699, 43] on div "# Avoid being seen by the ogres. hero . moveRight ( 2 )" at bounding box center [763, 193] width 152 height 347
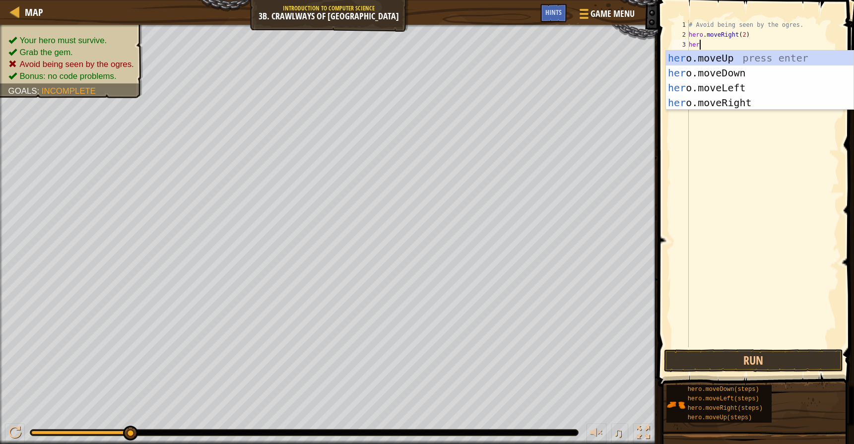
type textarea "h"
